Goal: Information Seeking & Learning: Learn about a topic

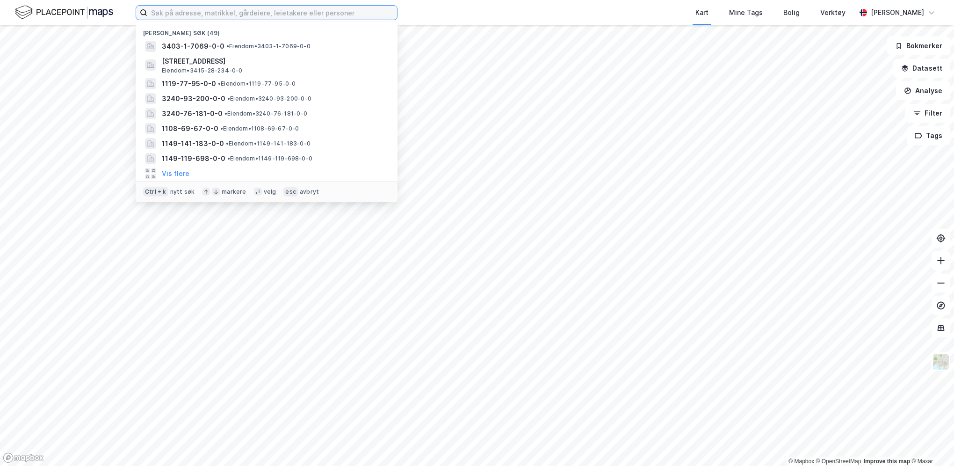
click at [223, 11] on input at bounding box center [272, 13] width 250 height 14
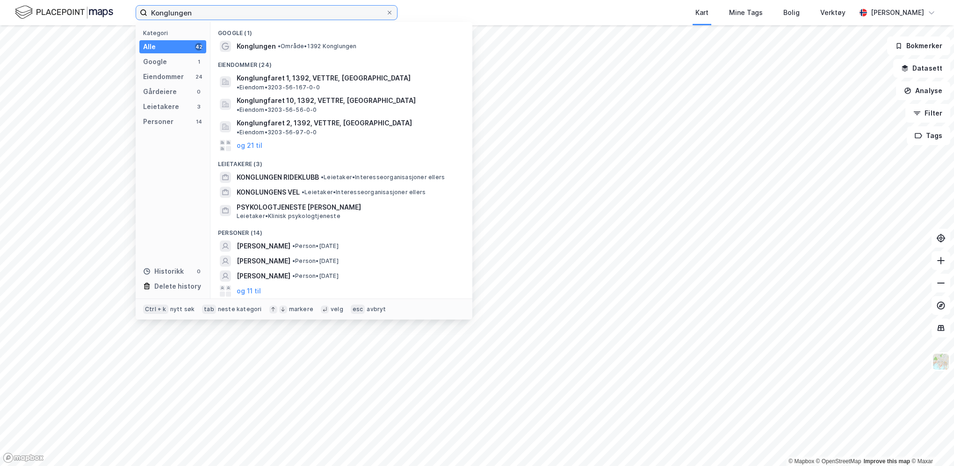
type input "Konglungen"
click at [294, 55] on div "Eiendommer (24)" at bounding box center [342, 62] width 262 height 17
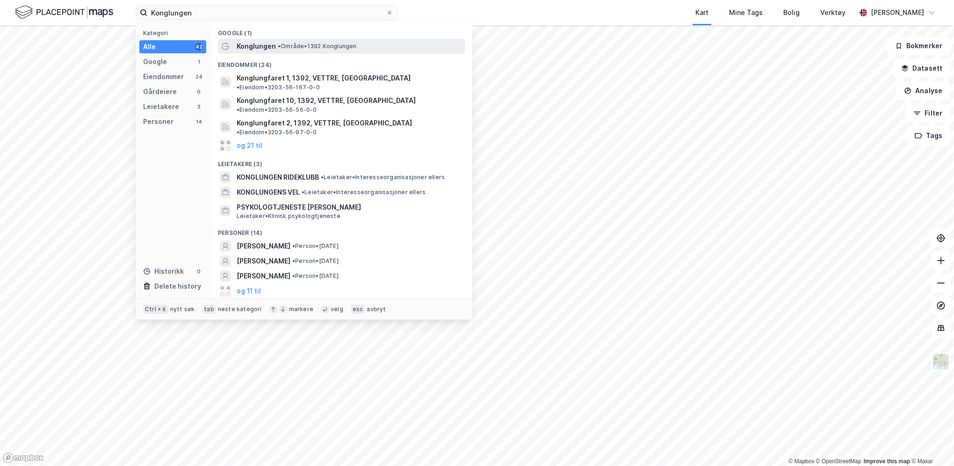
click at [294, 47] on span "• Område • 1392 Konglungen" at bounding box center [317, 46] width 79 height 7
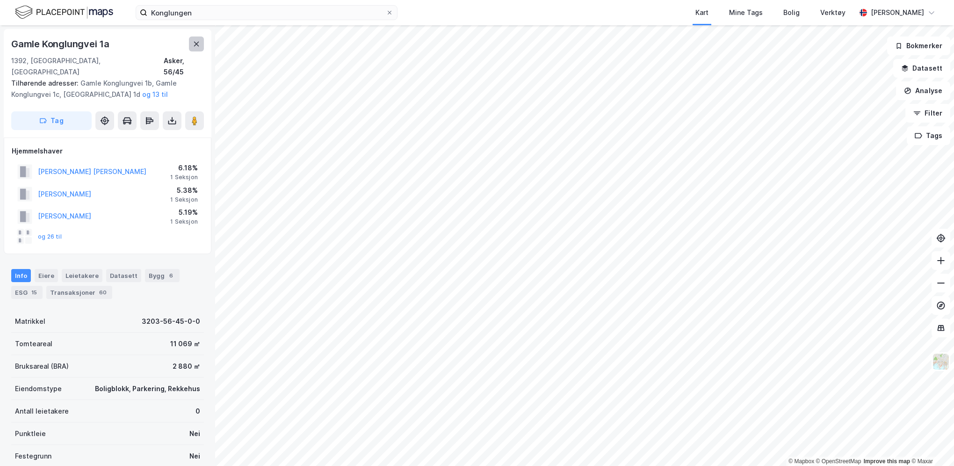
click at [195, 44] on icon at bounding box center [196, 43] width 7 height 7
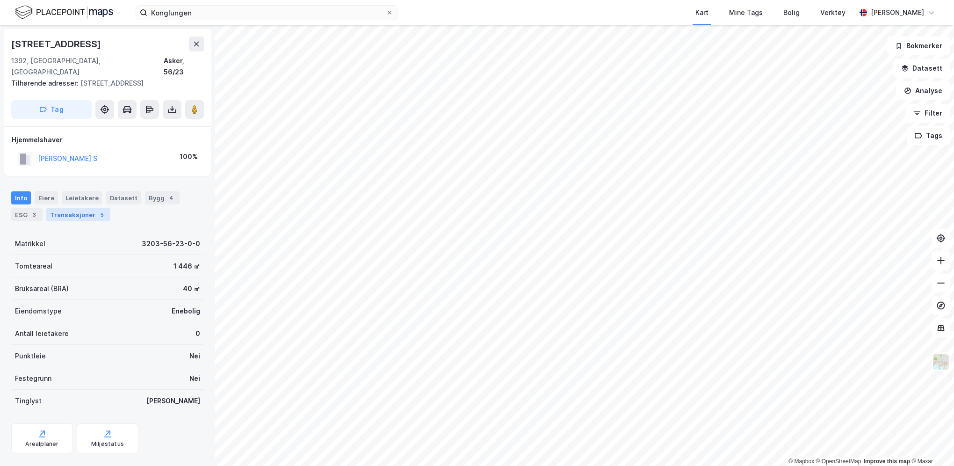
click at [91, 208] on div "Transaksjoner 5" at bounding box center [78, 214] width 64 height 13
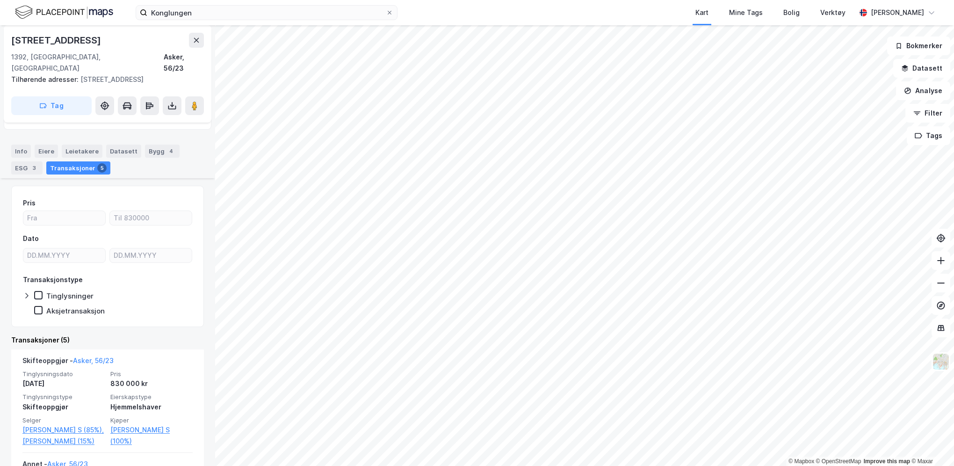
scroll to position [94, 0]
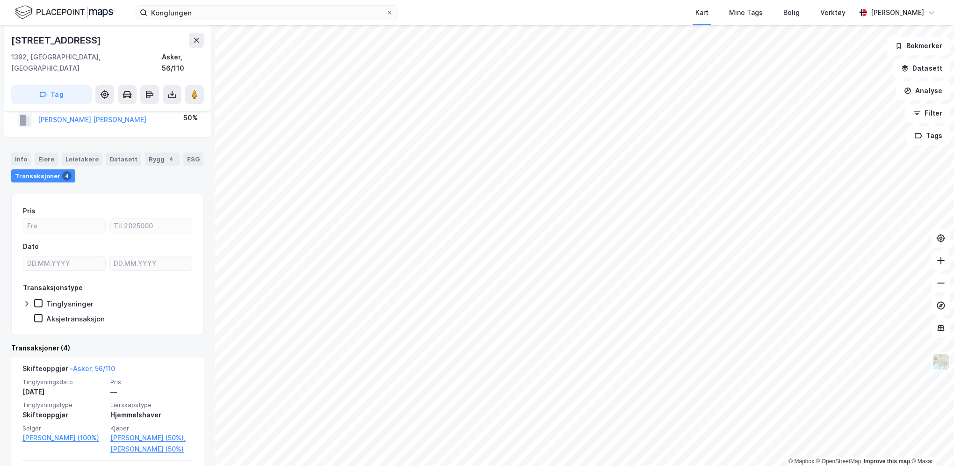
scroll to position [94, 0]
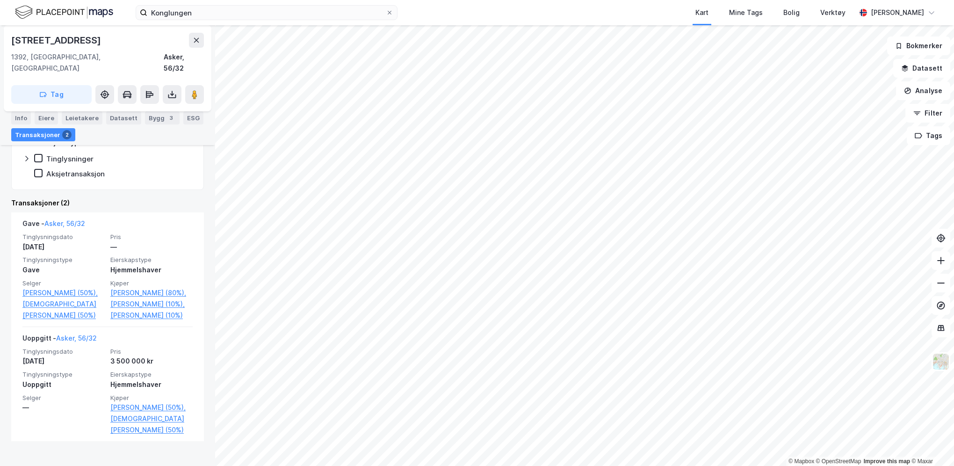
scroll to position [231, 0]
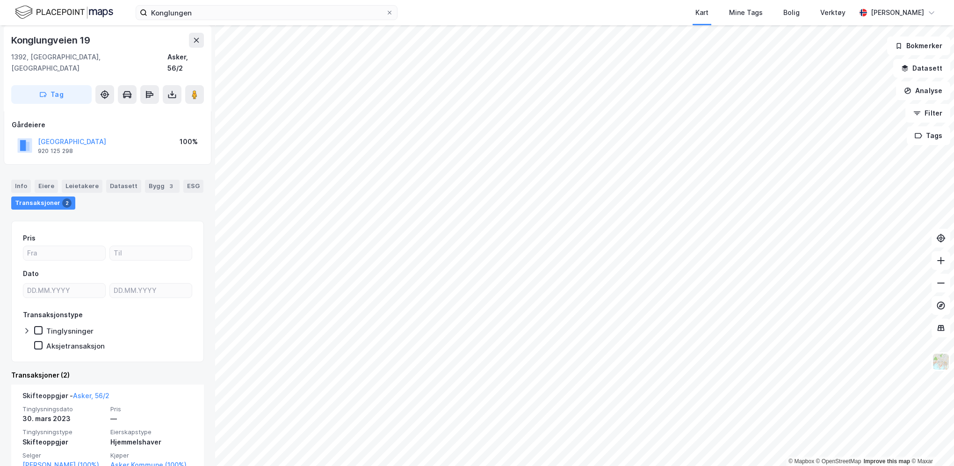
scroll to position [94, 0]
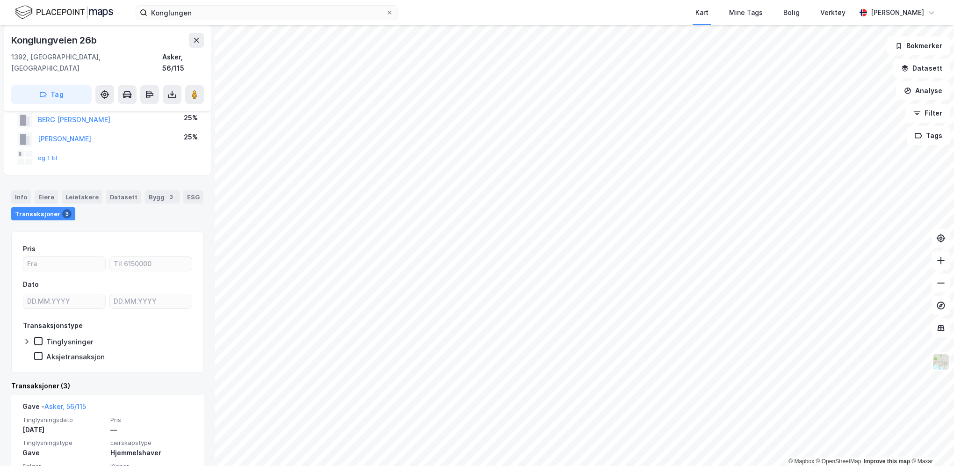
scroll to position [94, 0]
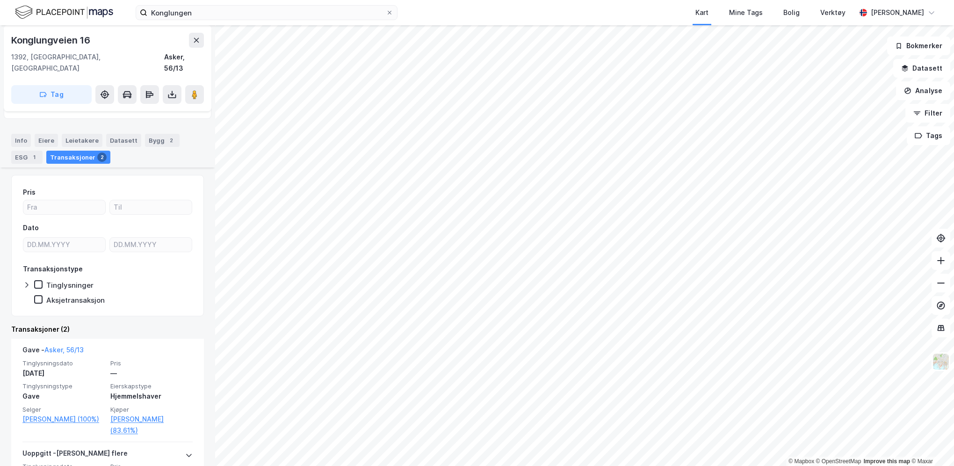
scroll to position [47, 0]
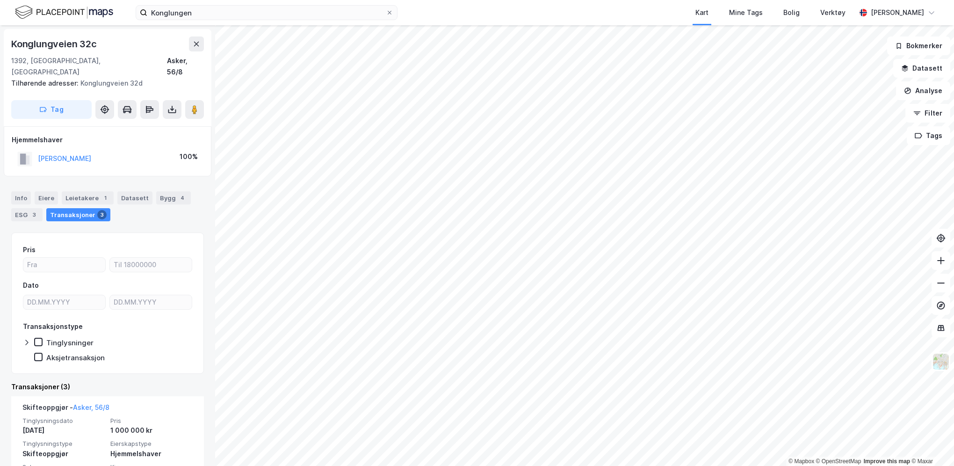
click at [954, 299] on html "Konglungen Kart Mine Tags Bolig Verktøy [PERSON_NAME] © Mapbox © OpenStreetMap …" at bounding box center [477, 233] width 954 height 466
click at [954, 466] on html "Konglungen Kart Mine Tags Bolig Verktøy [PERSON_NAME] © Mapbox © OpenStreetMap …" at bounding box center [477, 233] width 954 height 466
click at [876, 466] on html "Konglungen Kart Mine Tags Bolig Verktøy [PERSON_NAME] © Mapbox © OpenStreetMap …" at bounding box center [477, 233] width 954 height 466
